Goal: Task Accomplishment & Management: Manage account settings

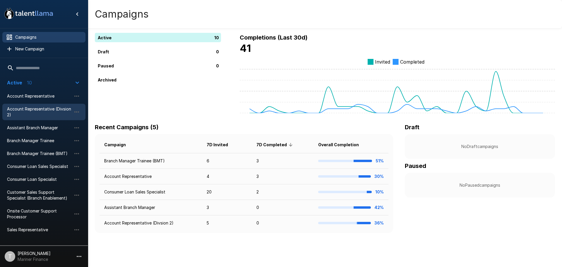
click at [49, 112] on span "Account Representative (Divsion 2)" at bounding box center [39, 112] width 64 height 12
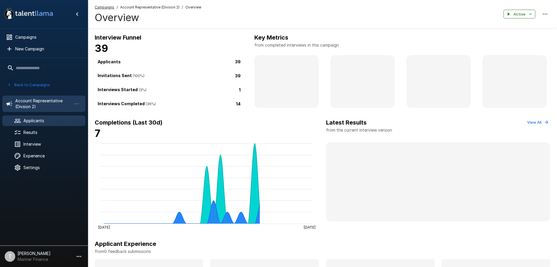
click at [42, 118] on span "Applicants" at bounding box center [51, 121] width 57 height 6
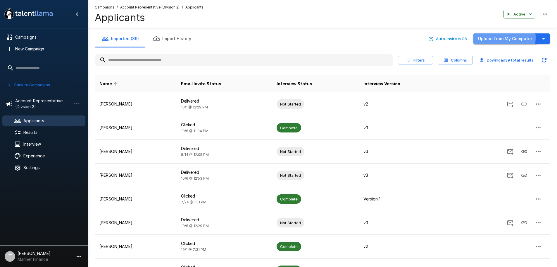
click at [503, 38] on button "Upload from My Computer" at bounding box center [506, 38] width 64 height 11
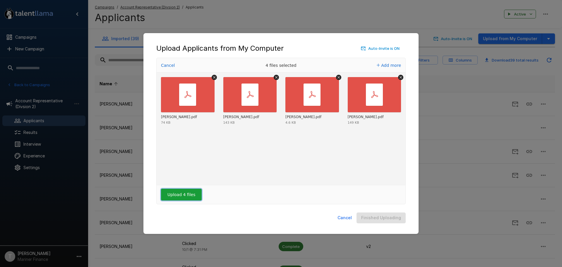
click at [182, 192] on button "Upload 4 files" at bounding box center [181, 194] width 41 height 12
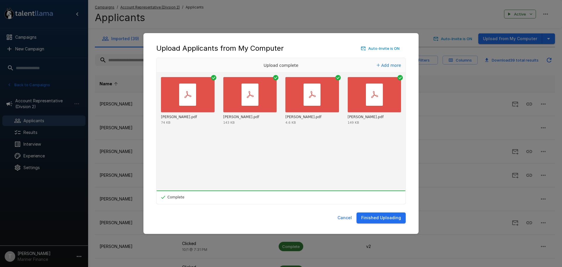
click at [384, 216] on button "Finished Uploading" at bounding box center [380, 217] width 49 height 11
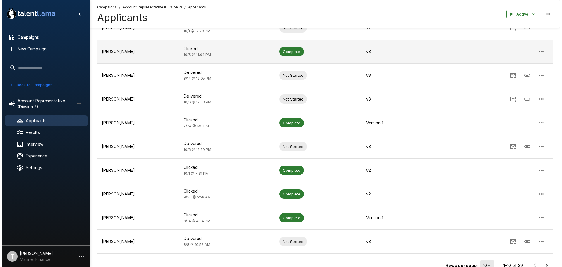
scroll to position [106, 0]
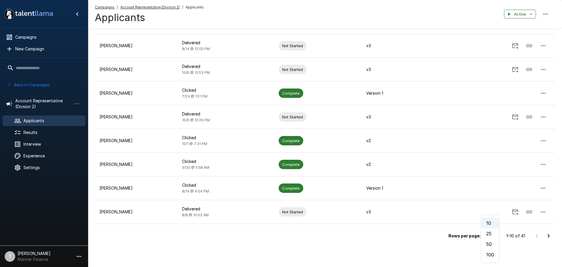
click at [486, 161] on body ".st0{fill:#FFFFFF;} .st1{fill:#76a4ed;} Campaigns New Campaign Active 10 Accoun…" at bounding box center [283, 27] width 566 height 267
click at [492, 245] on li "50" at bounding box center [489, 243] width 17 height 11
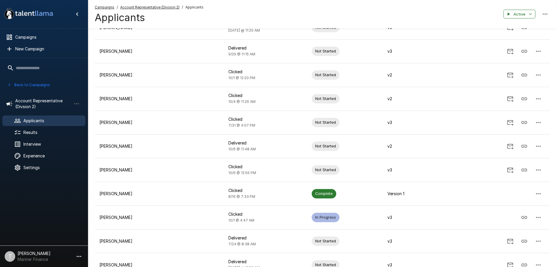
scroll to position [351, 0]
